Goal: Communication & Community: Ask a question

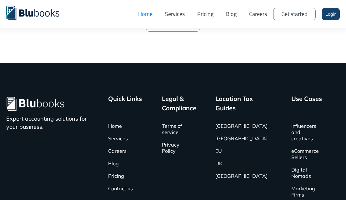
scroll to position [2062, 0]
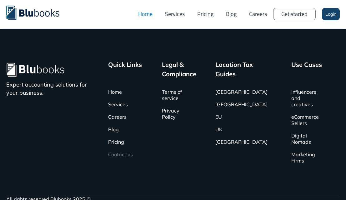
click at [127, 148] on link "Contact us" at bounding box center [120, 154] width 25 height 12
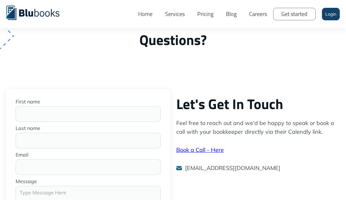
scroll to position [50, 0]
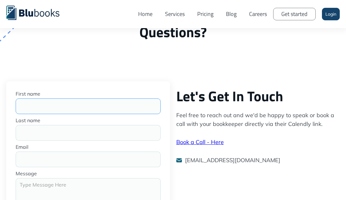
click at [95, 108] on input "First name" at bounding box center [88, 106] width 145 height 16
click at [83, 103] on input "Tina CHohen" at bounding box center [88, 106] width 145 height 16
type input "Tina"
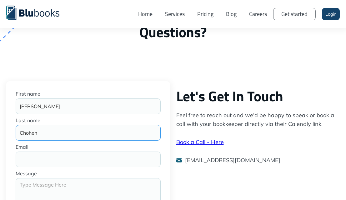
type input "Chohen"
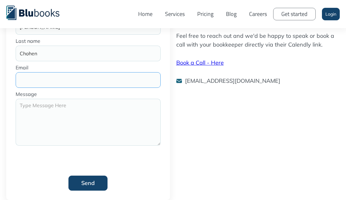
scroll to position [144, 0]
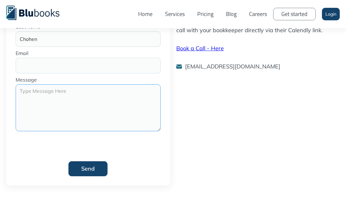
click at [81, 105] on textarea "Message" at bounding box center [88, 107] width 145 height 47
paste textarea "My name is Tina Chohen, From Turner Construction Company. We are currently look…"
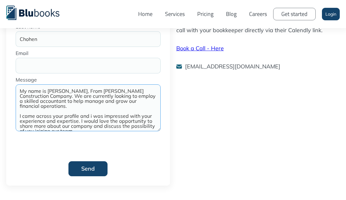
scroll to position [33, 0]
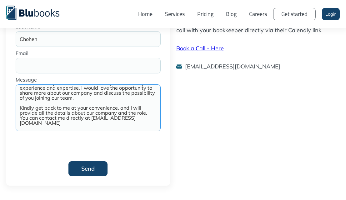
type textarea "My name is Tina Chohen, From Turner Construction Company. We are currently look…"
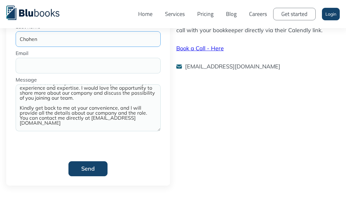
click at [31, 31] on input "Chohen" at bounding box center [88, 39] width 145 height 16
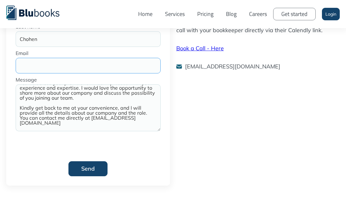
click at [40, 64] on input "Email" at bounding box center [88, 66] width 145 height 16
paste input "tinacohen09@gmail.com"
type input "tinacohen09@gmail.com"
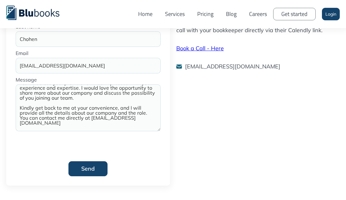
click at [89, 172] on input "Send" at bounding box center [87, 168] width 39 height 15
type input "Please wait..."
